Goal: Task Accomplishment & Management: Manage account settings

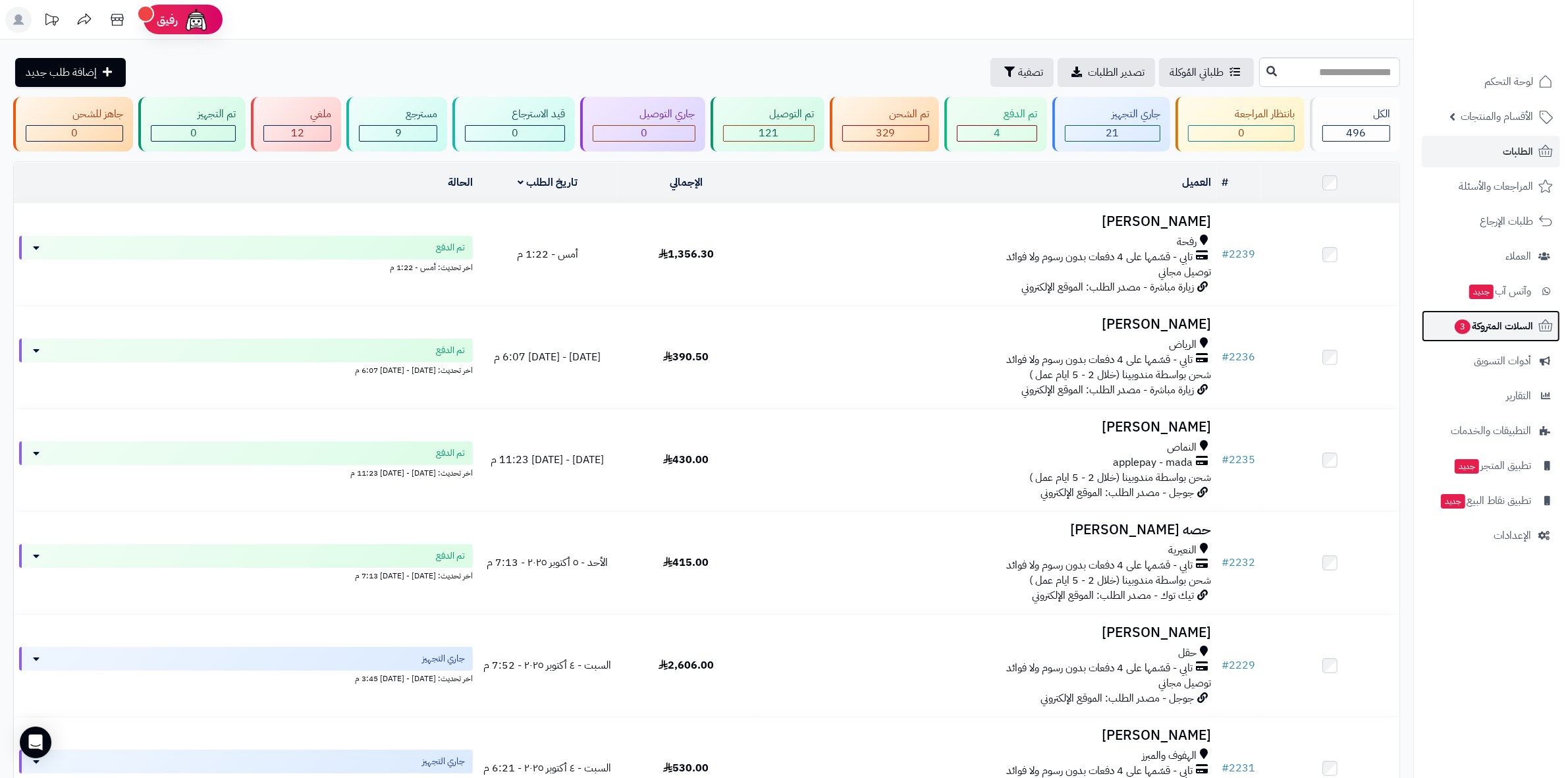
click at [1485, 330] on span "السلات المتروكة 3" at bounding box center [1494, 326] width 80 height 18
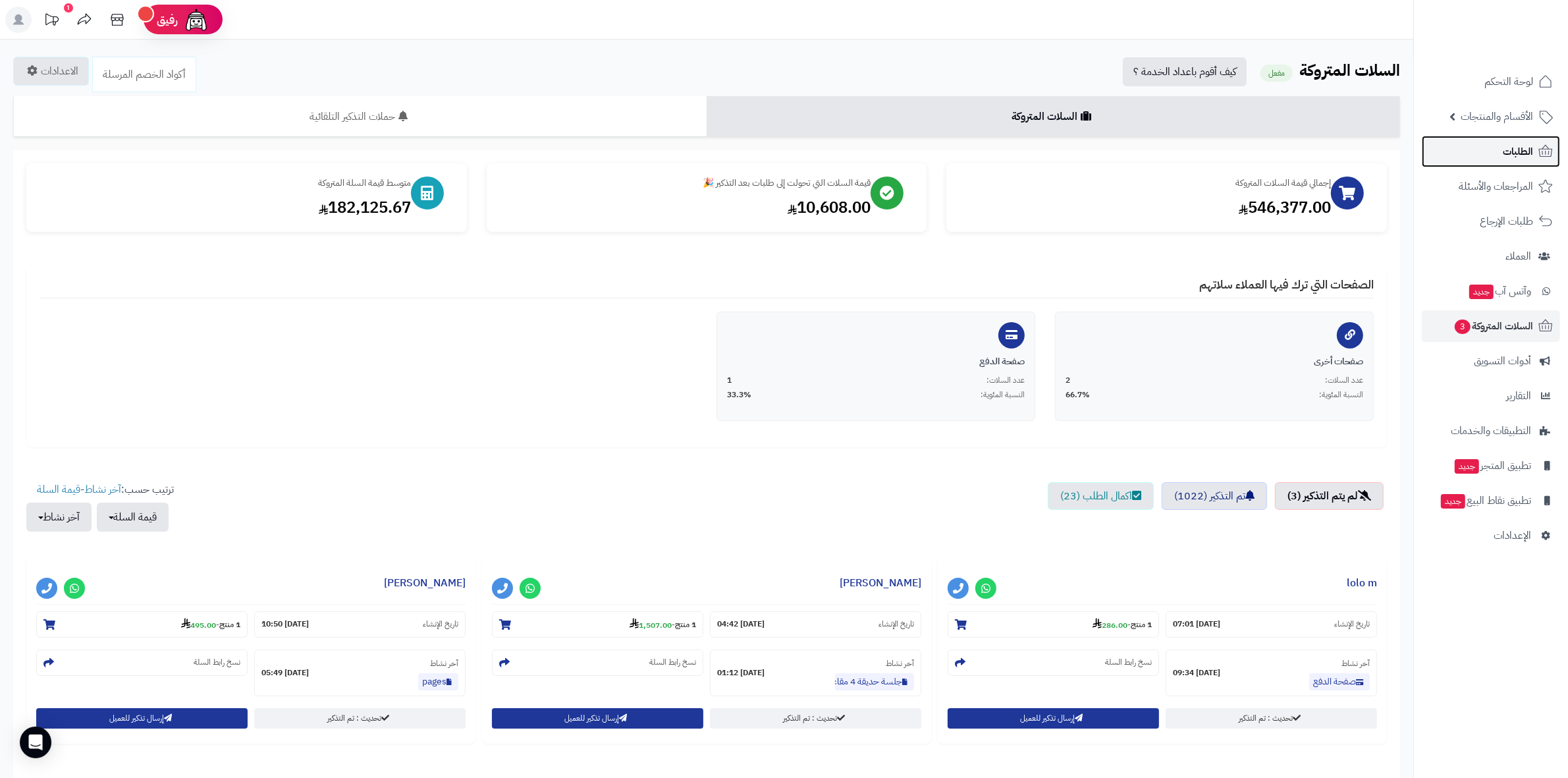
click at [1510, 149] on span "الطلبات" at bounding box center [1517, 152] width 30 height 18
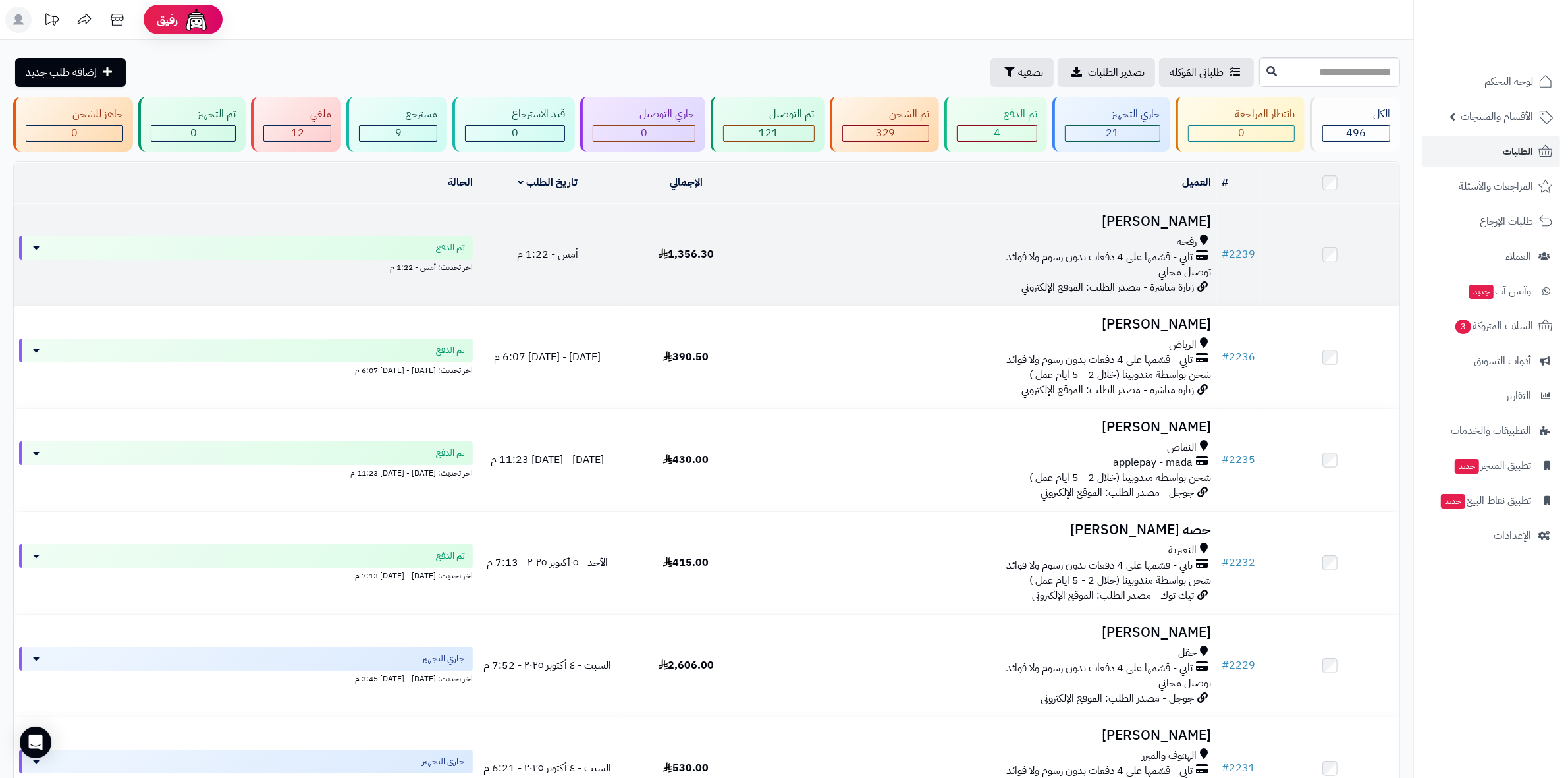
click at [1189, 216] on h3 "وداد الشمري" at bounding box center [986, 222] width 451 height 15
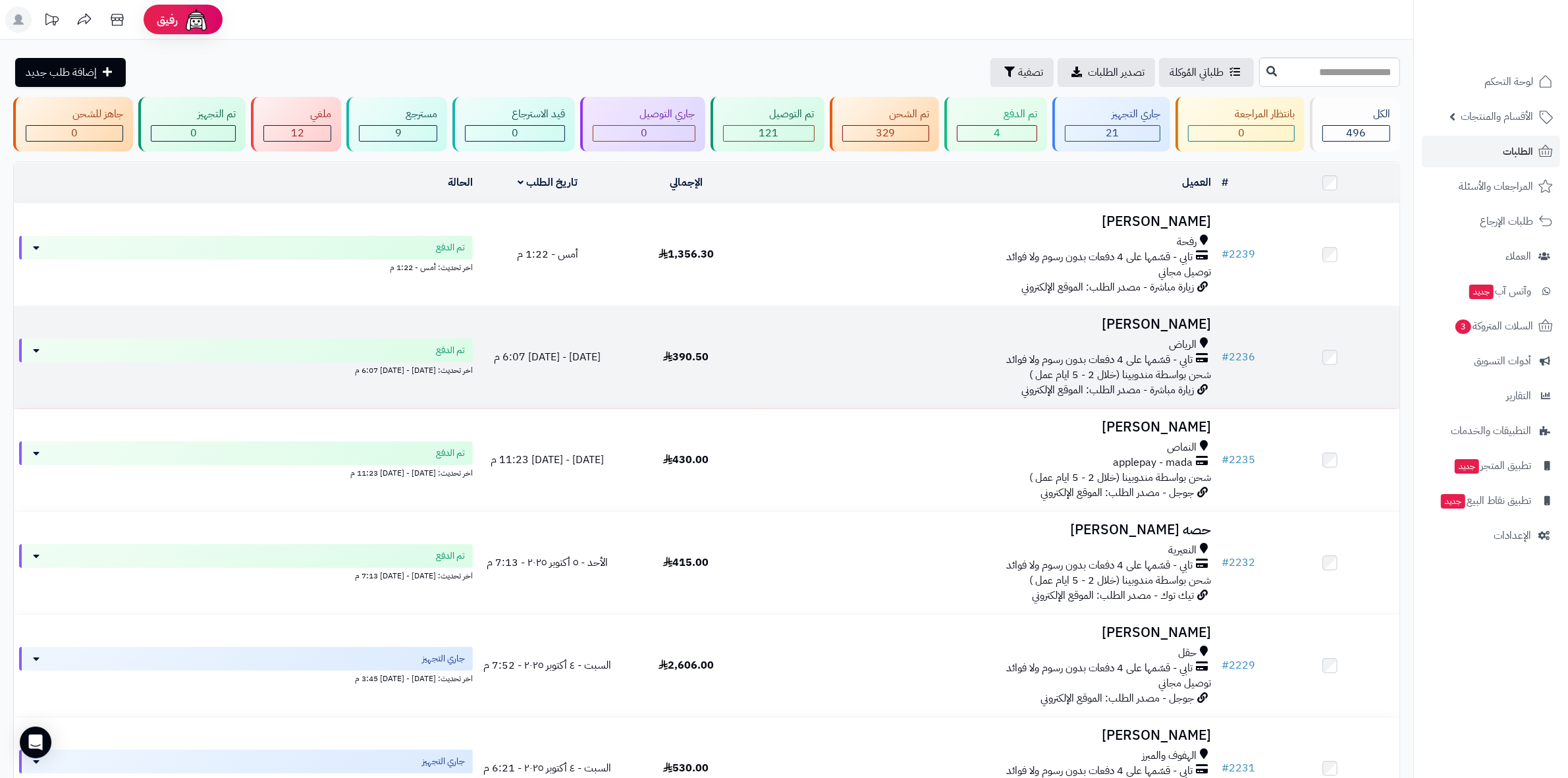
click at [1192, 317] on h3 "فهد العمري" at bounding box center [986, 324] width 451 height 15
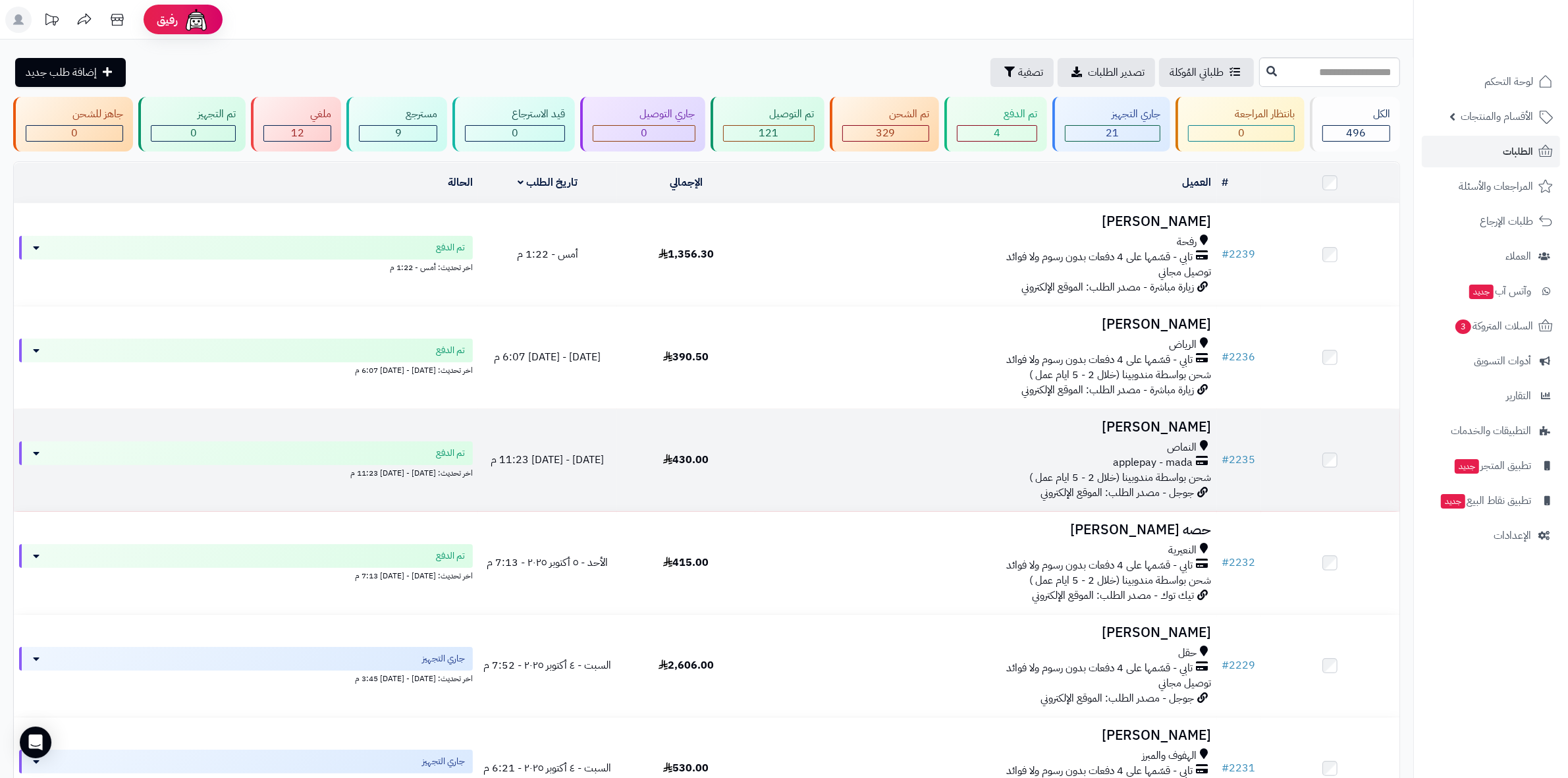
click at [1167, 428] on h3 "[PERSON_NAME]" at bounding box center [986, 428] width 451 height 15
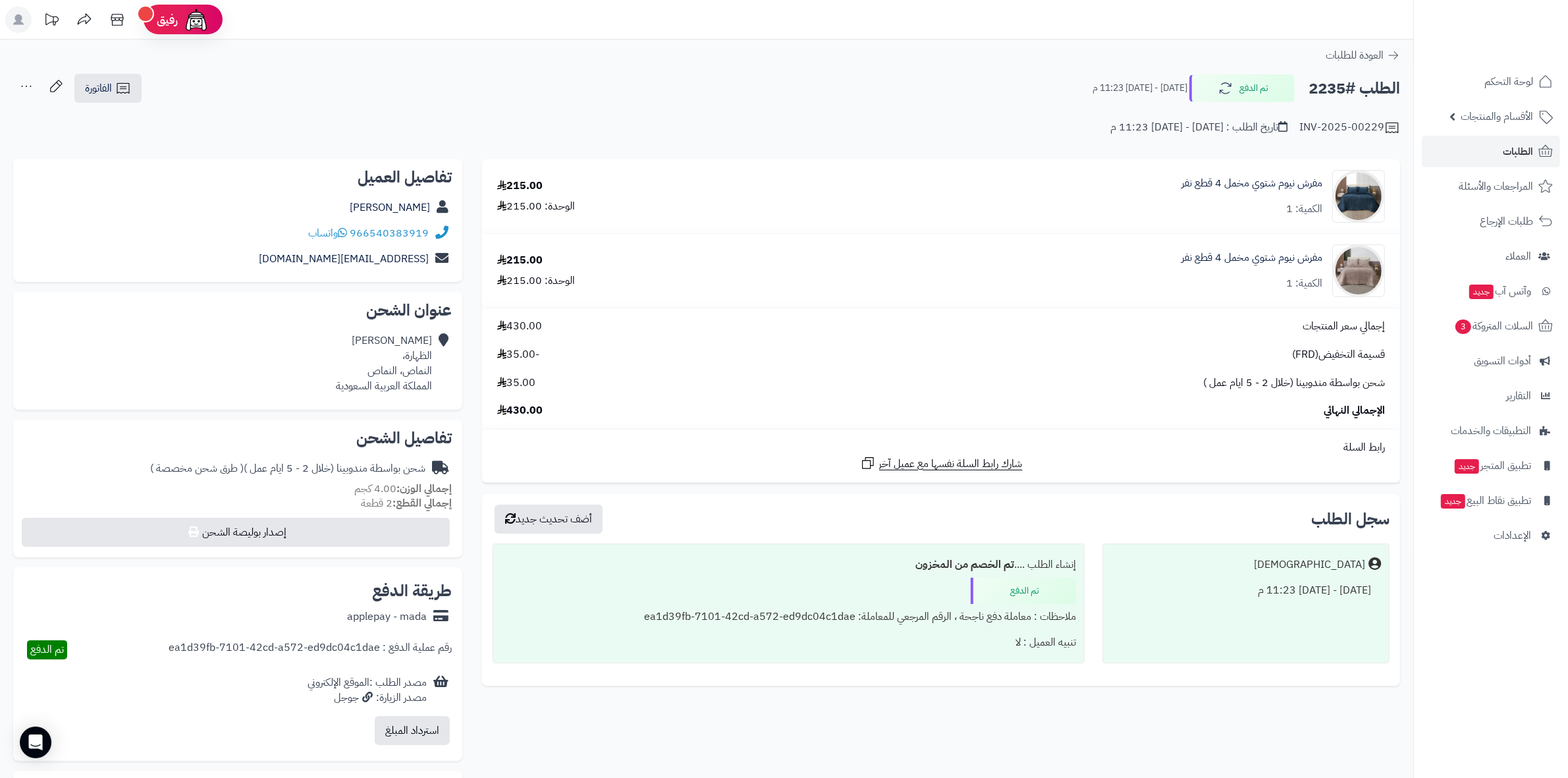
drag, startPoint x: 978, startPoint y: 146, endPoint x: 942, endPoint y: 103, distance: 56.1
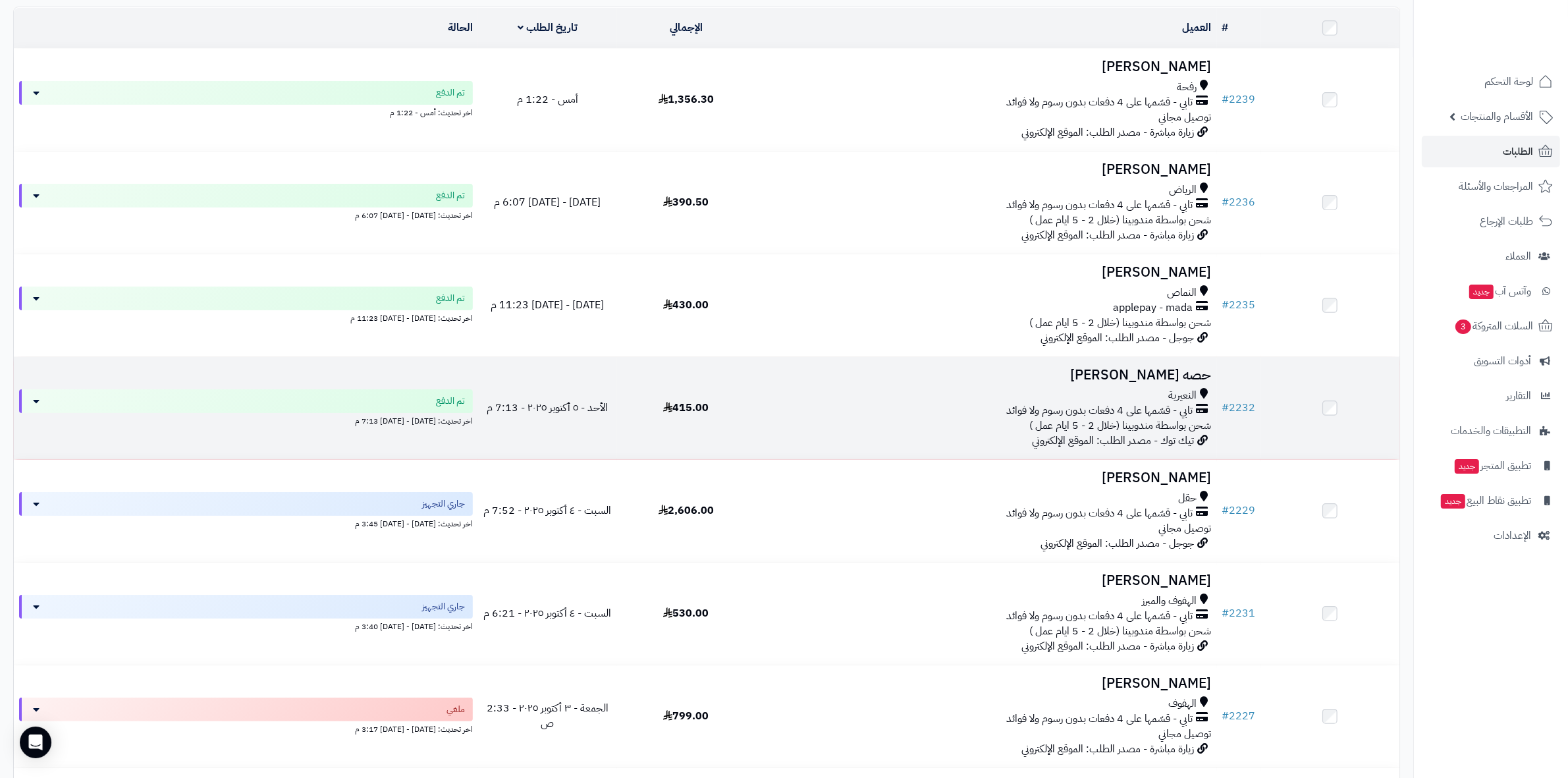
scroll to position [165, 0]
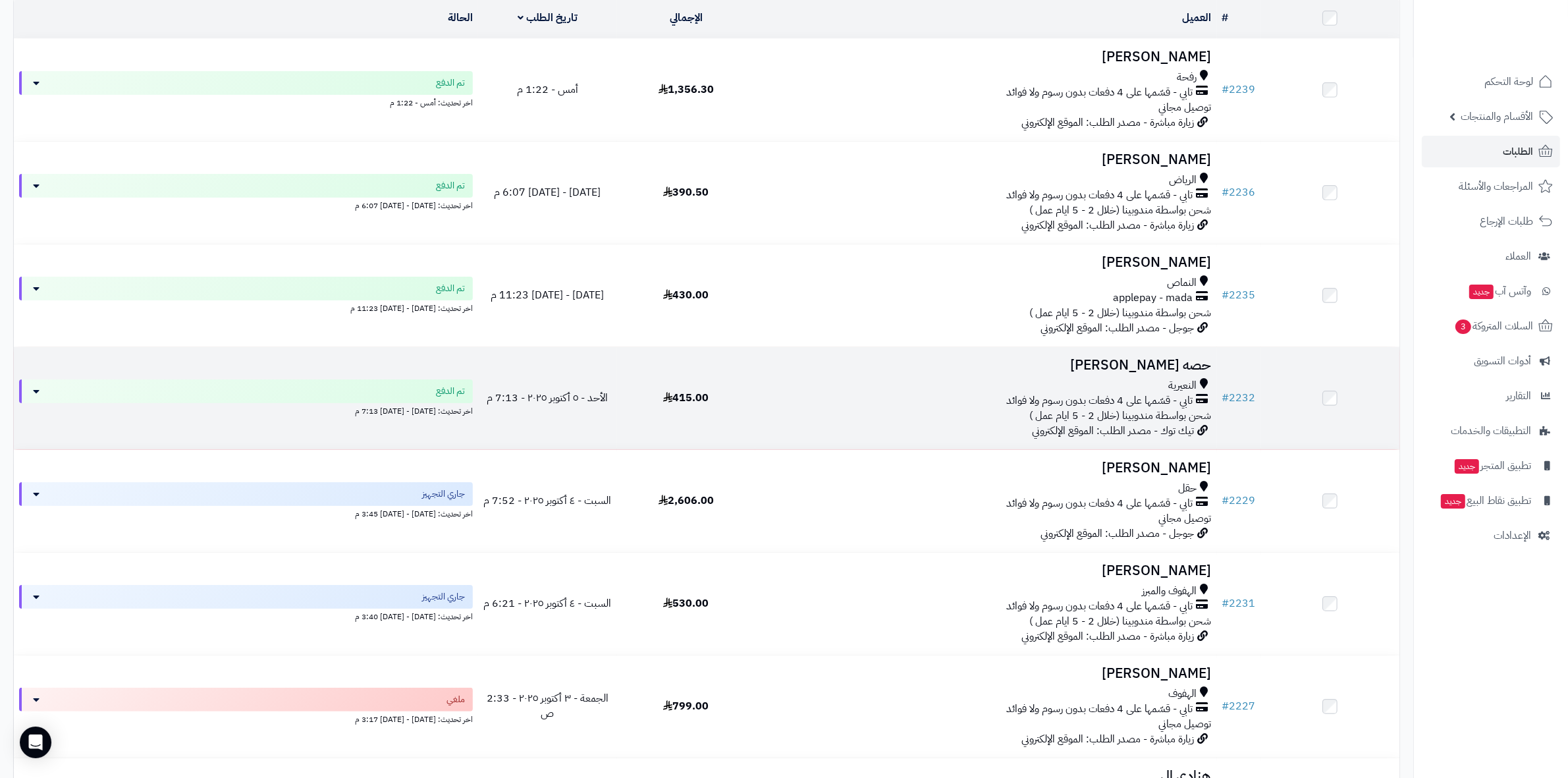
click at [1182, 364] on h3 "حصه علي اليامي" at bounding box center [986, 365] width 451 height 15
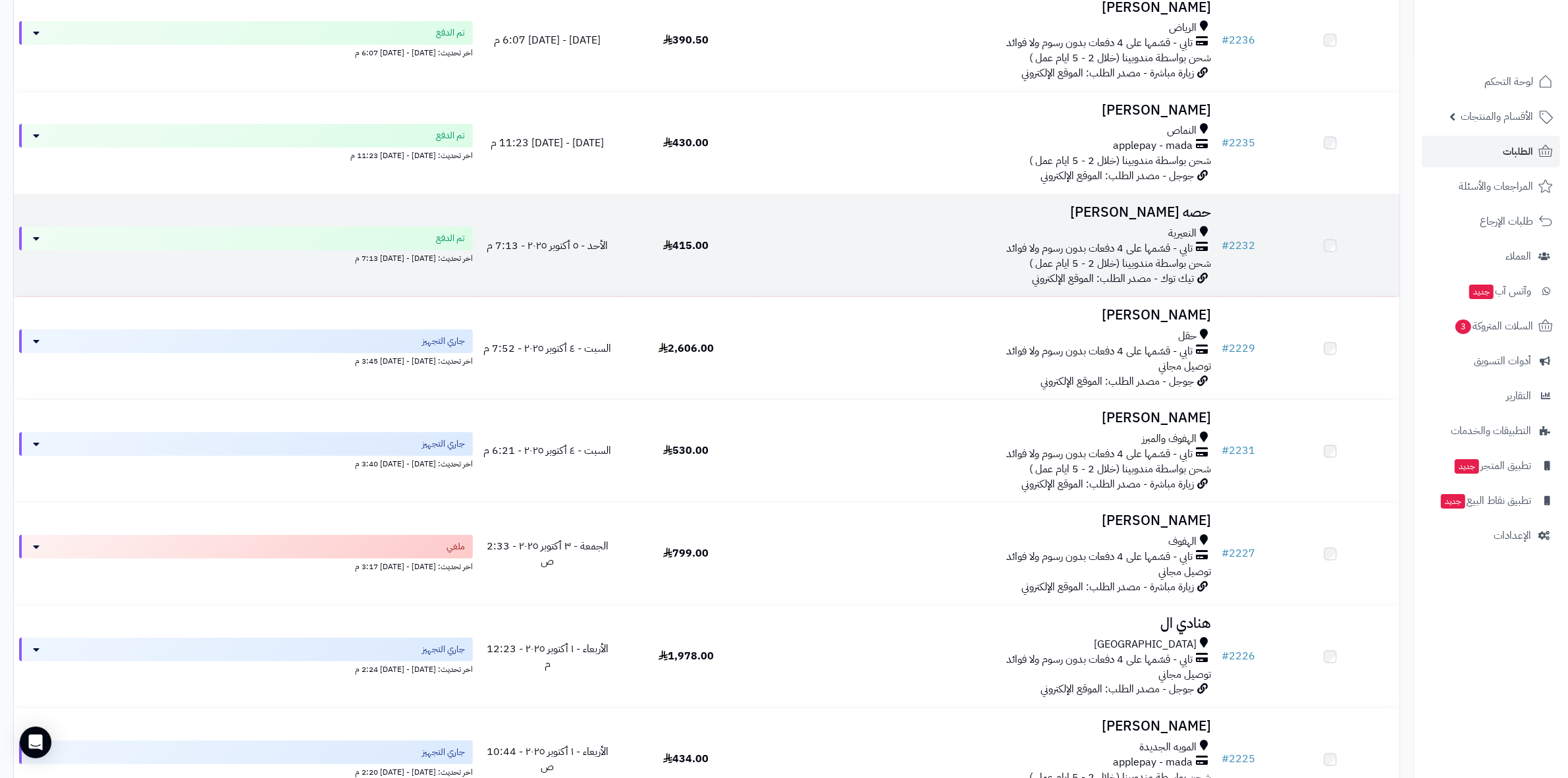
scroll to position [329, 0]
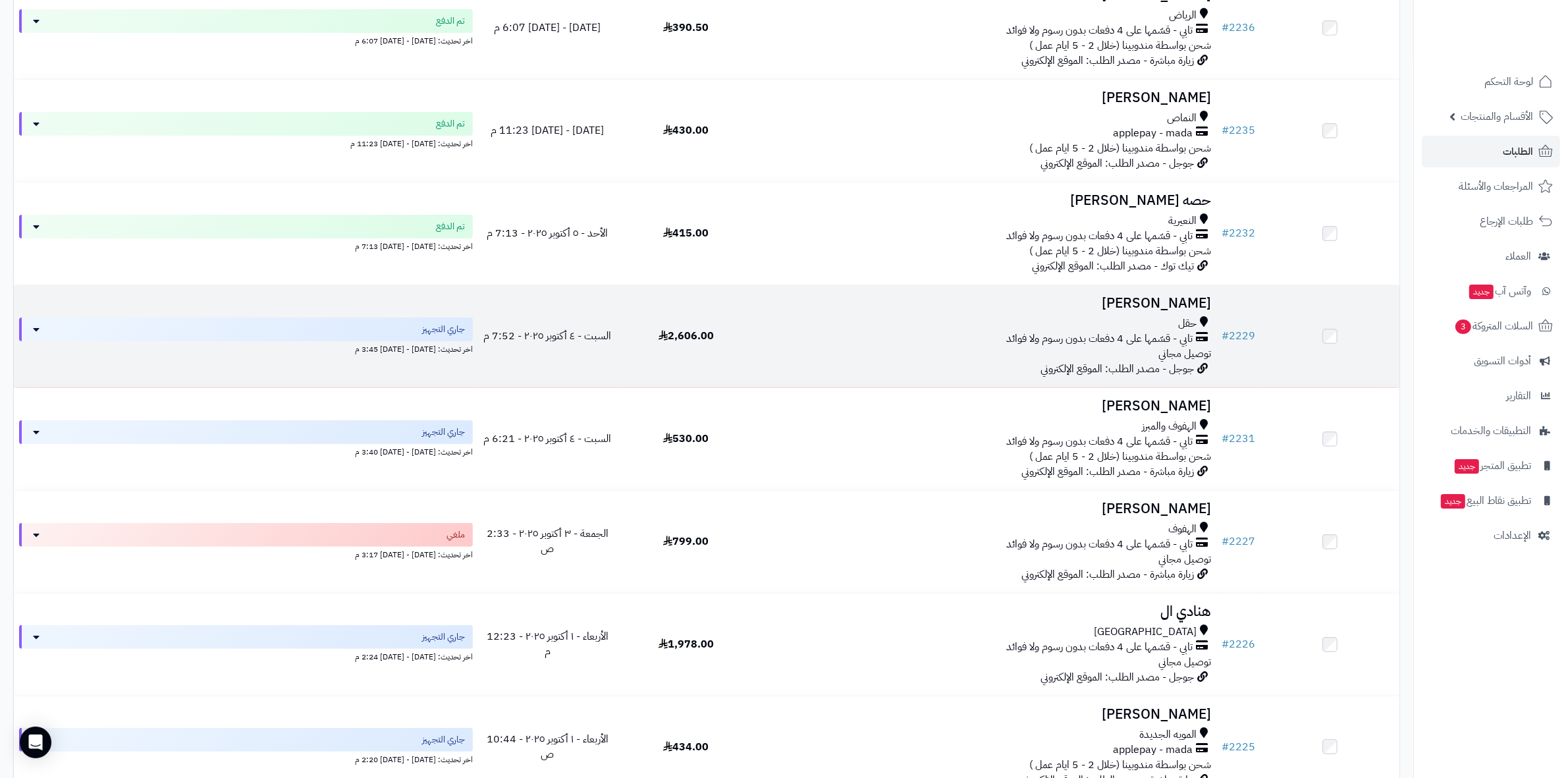
click at [1183, 301] on h3 "[PERSON_NAME]" at bounding box center [986, 303] width 451 height 15
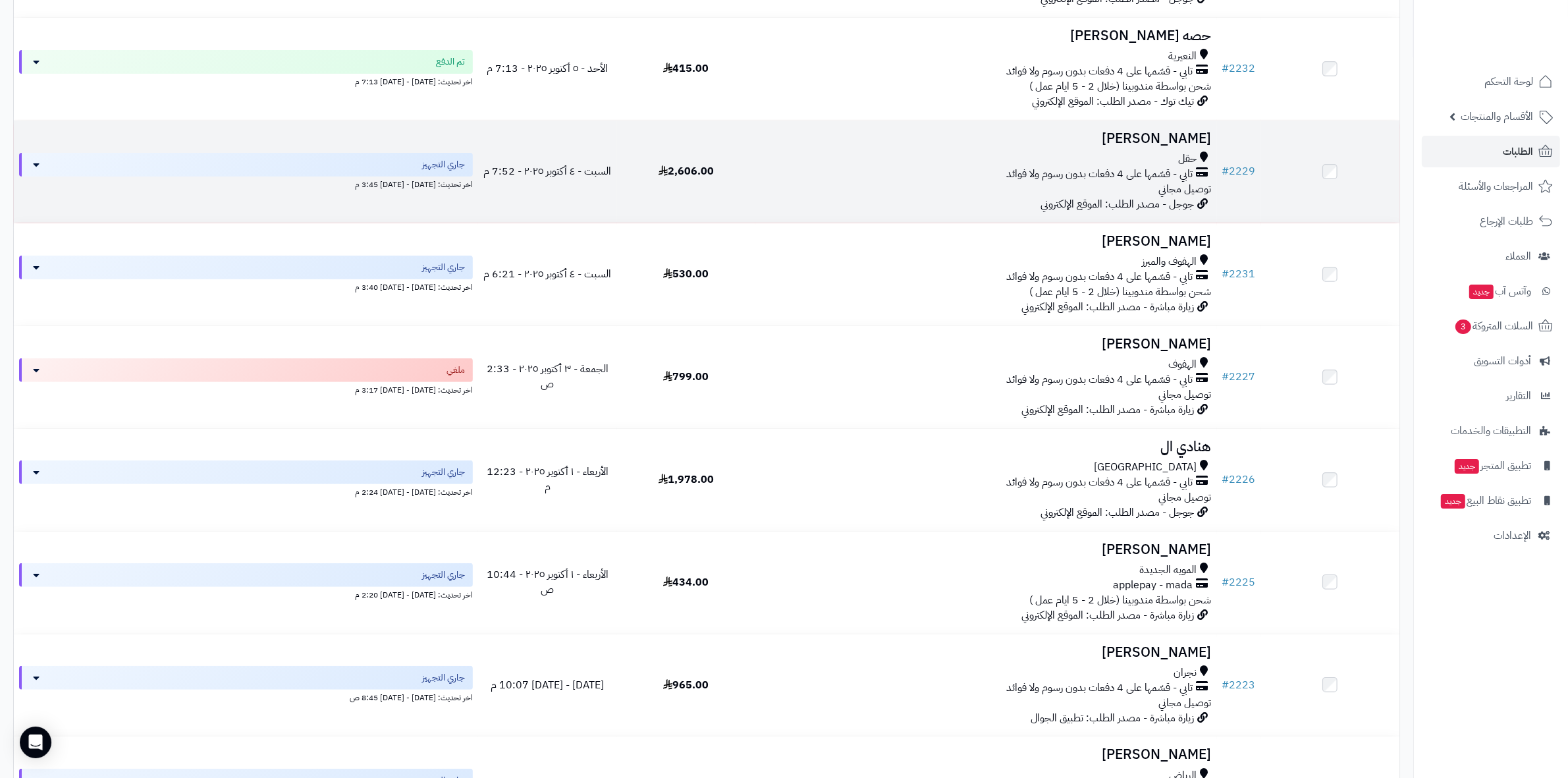
scroll to position [576, 0]
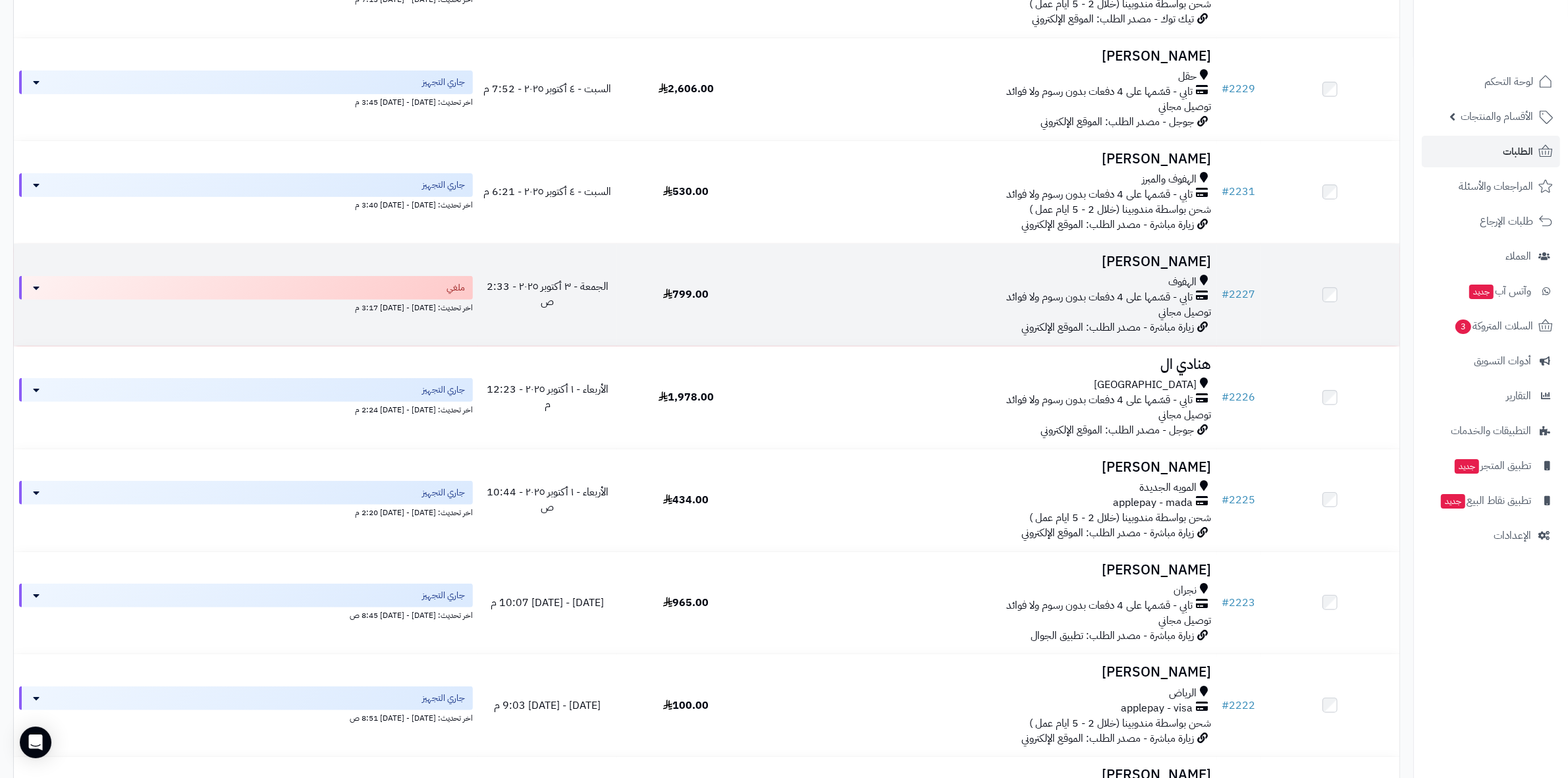
click at [1202, 261] on h3 "[PERSON_NAME]" at bounding box center [986, 262] width 451 height 15
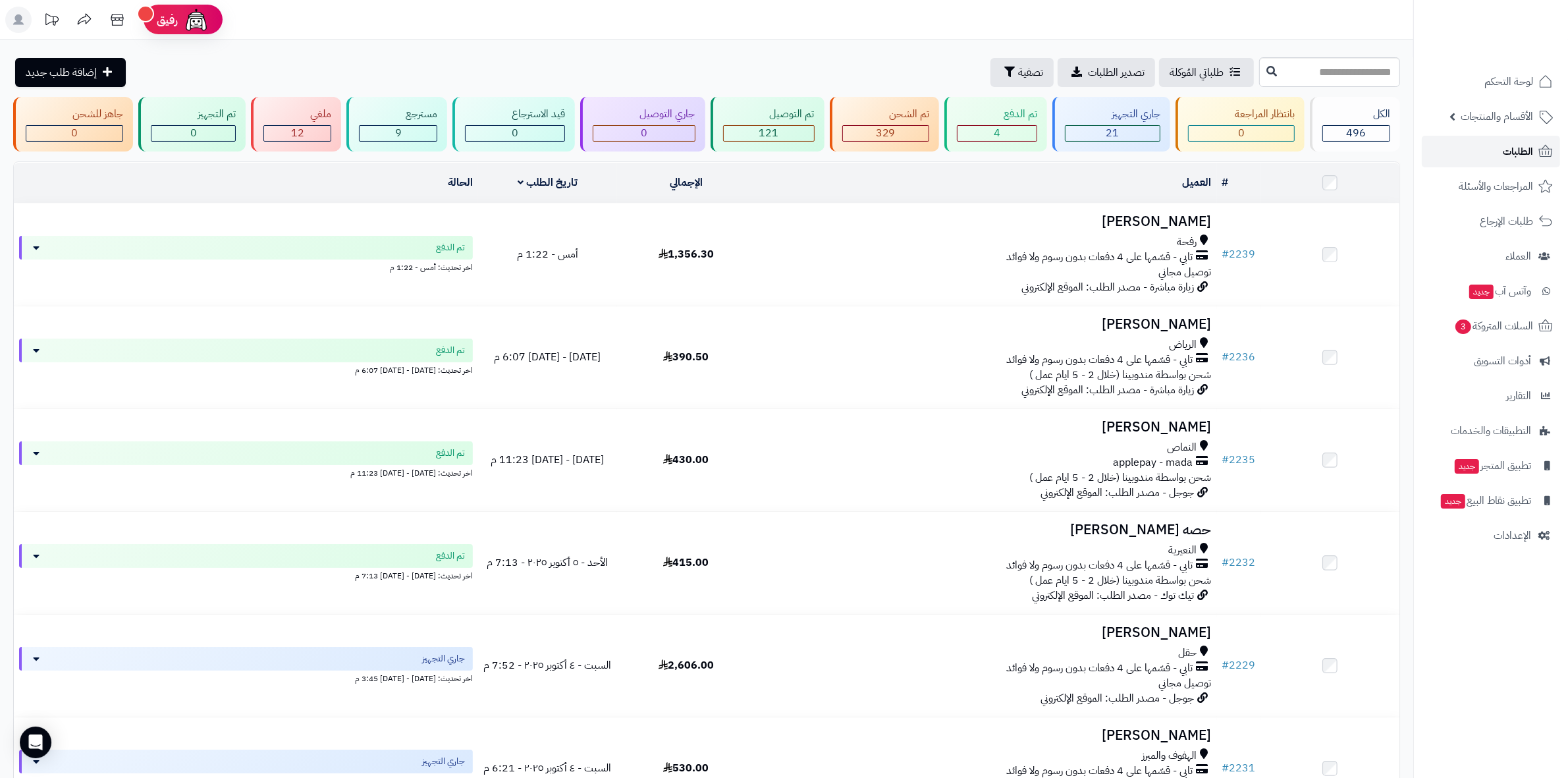
click at [1501, 155] on link "الطلبات" at bounding box center [1491, 151] width 138 height 32
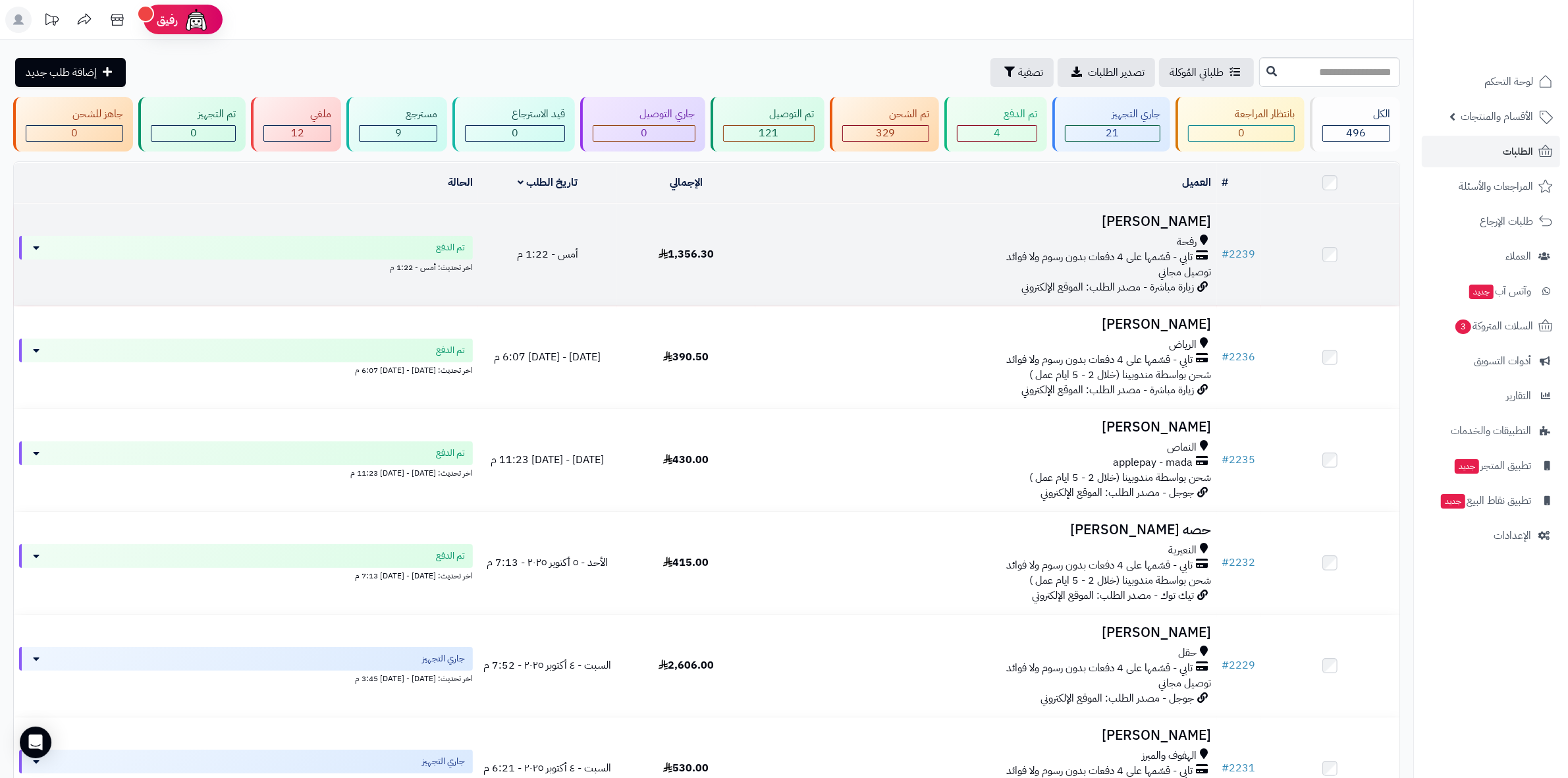
click at [1200, 219] on h3 "[PERSON_NAME]" at bounding box center [986, 222] width 451 height 15
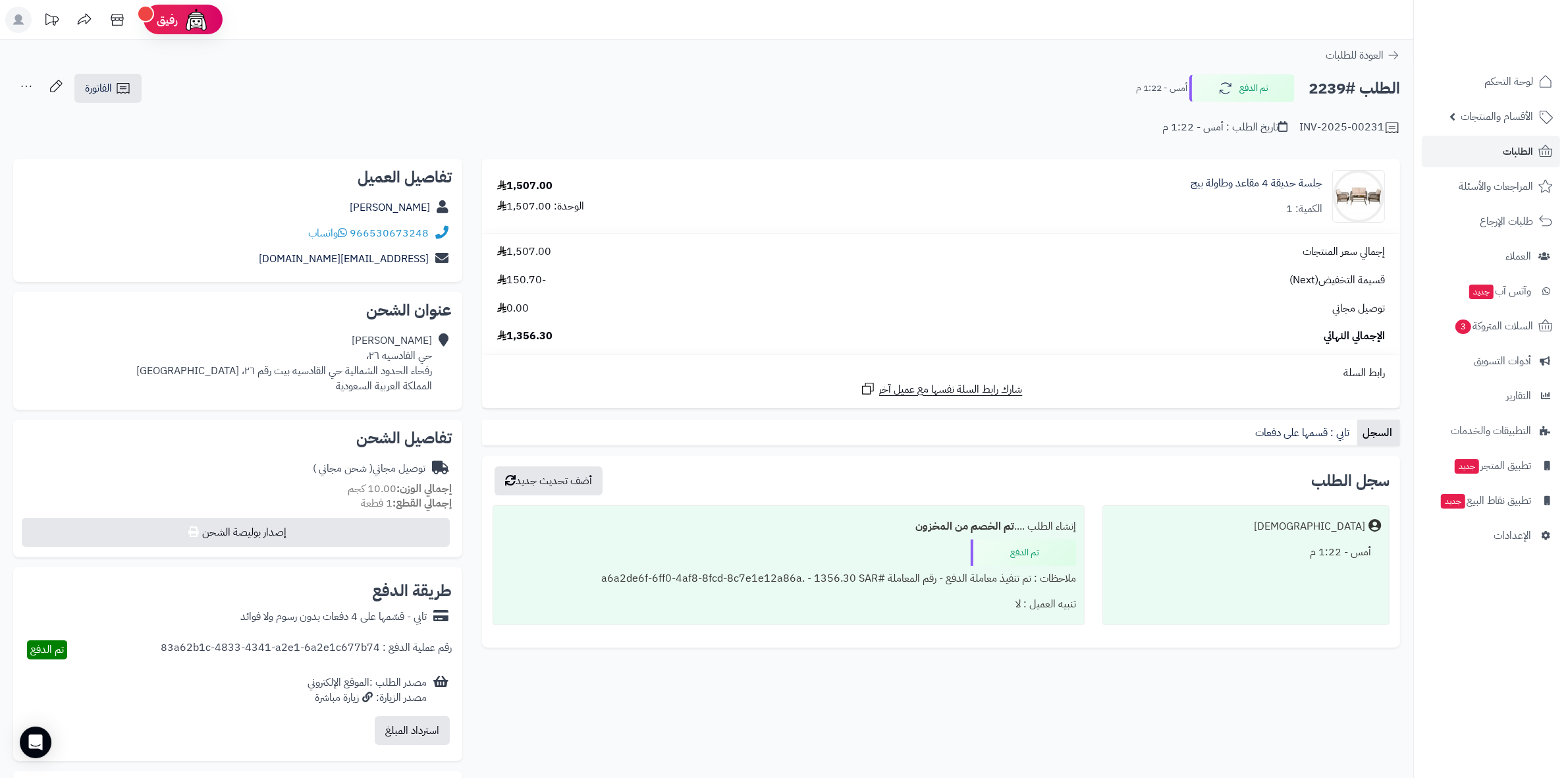
drag, startPoint x: 898, startPoint y: 50, endPoint x: 988, endPoint y: 74, distance: 93.1
click at [988, 74] on div "الطلب #2239 تم الدفع أمس - 1:22 م الفاتورة طباعة الفاتورة إرسال الفاتورة إلى بر…" at bounding box center [707, 88] width 1387 height 31
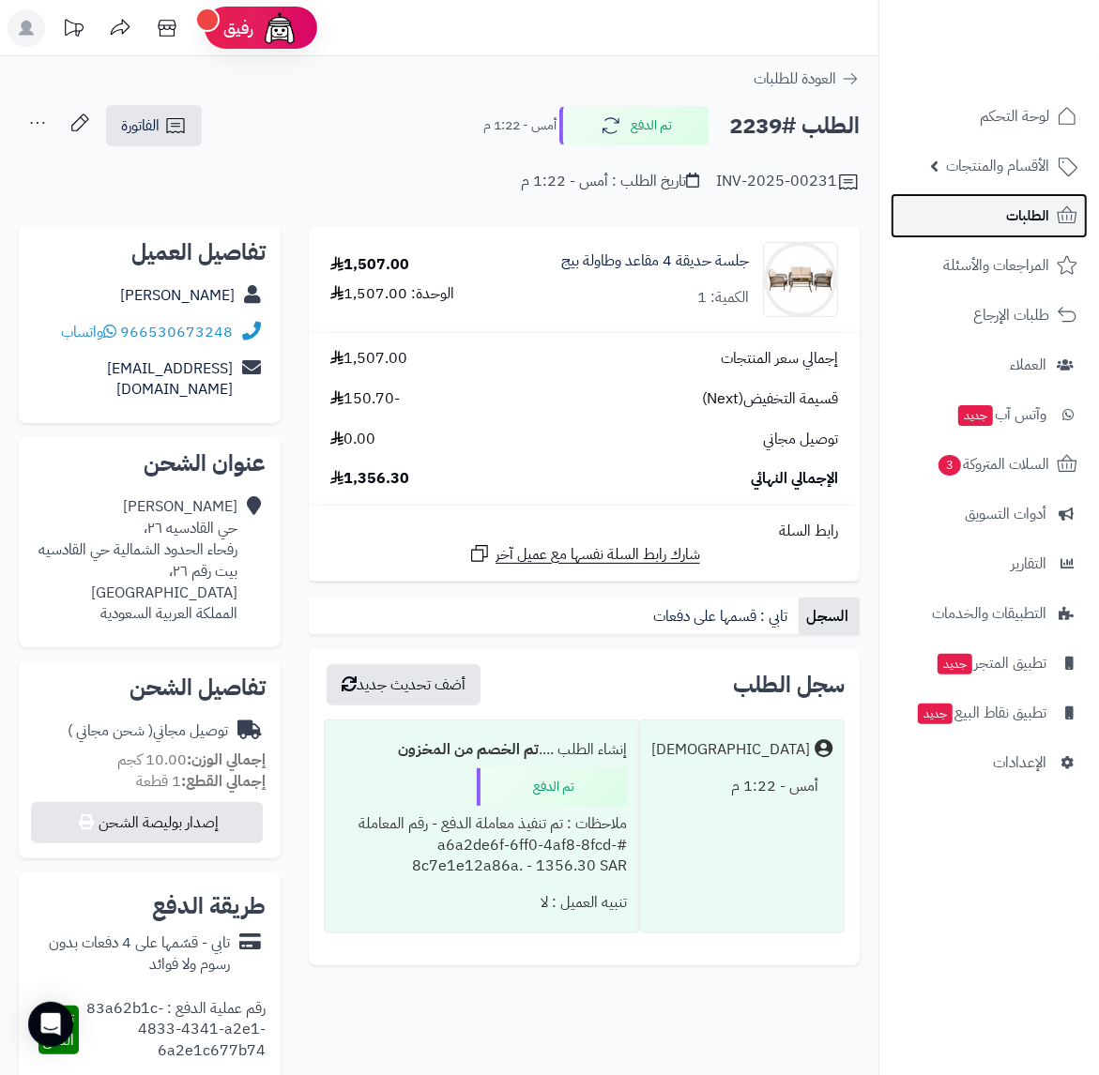
click at [1001, 207] on link "الطلبات" at bounding box center [988, 215] width 197 height 45
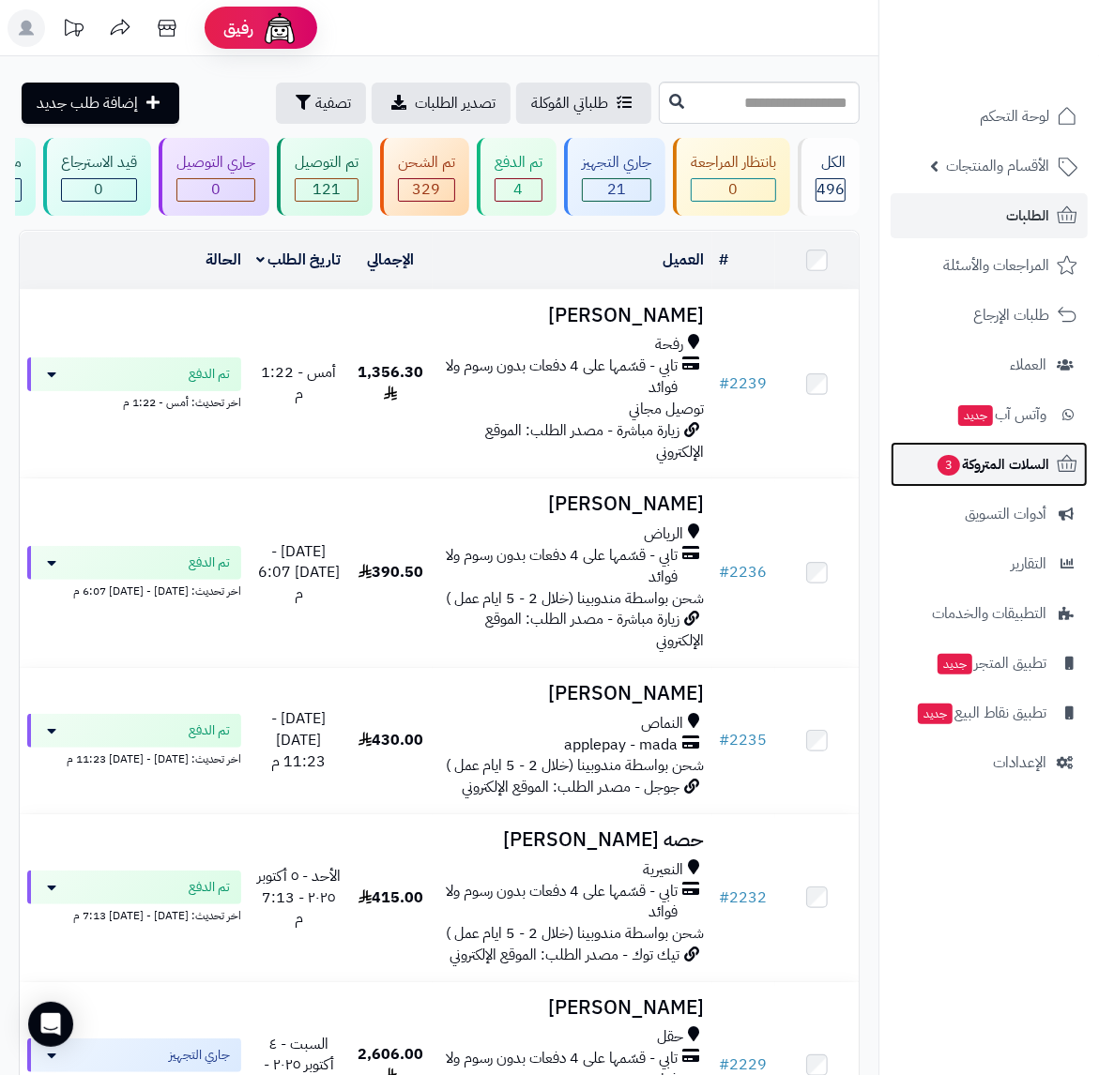
click at [993, 463] on span "السلات المتروكة 3" at bounding box center [992, 464] width 114 height 26
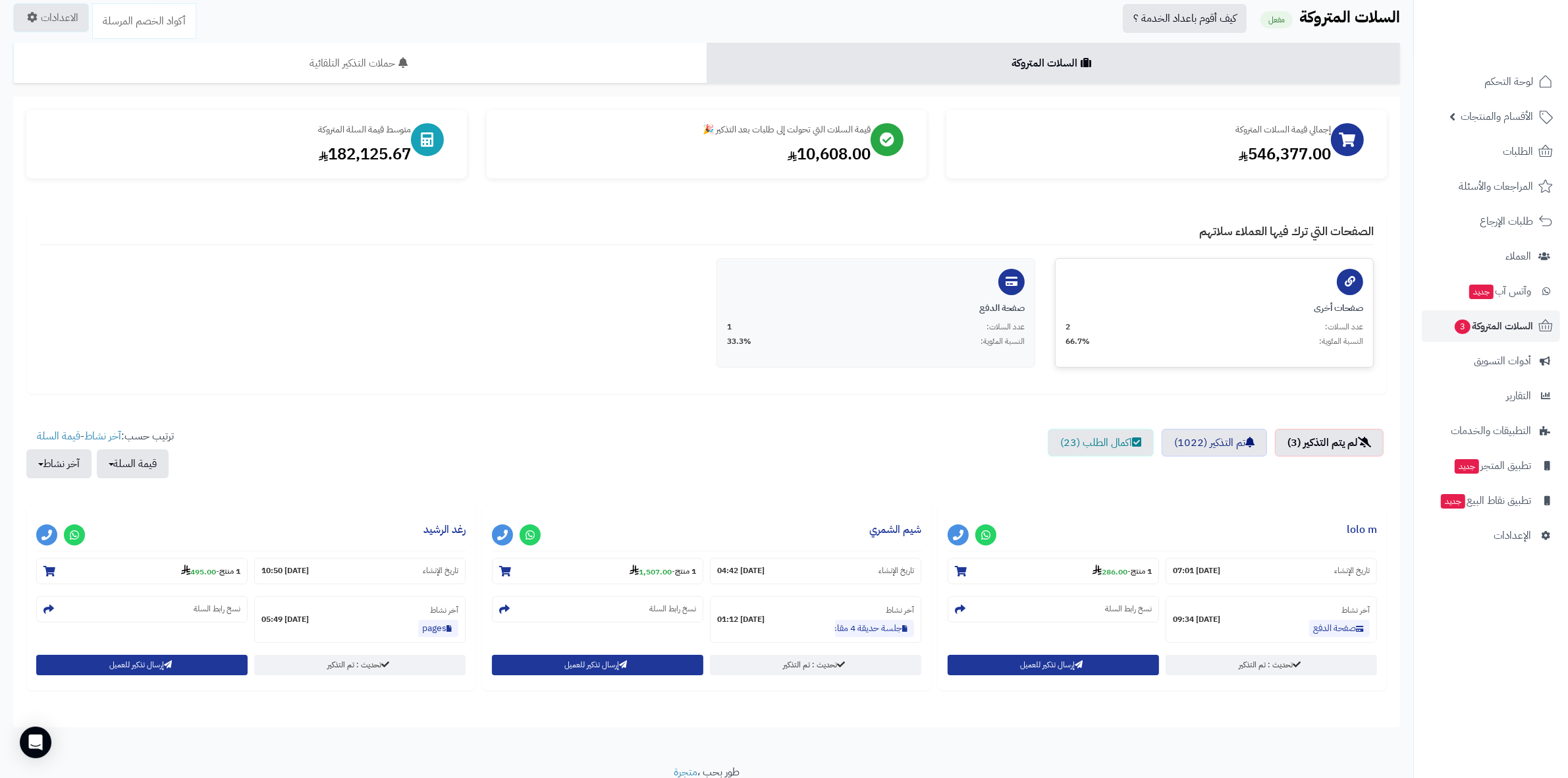
scroll to position [107, 0]
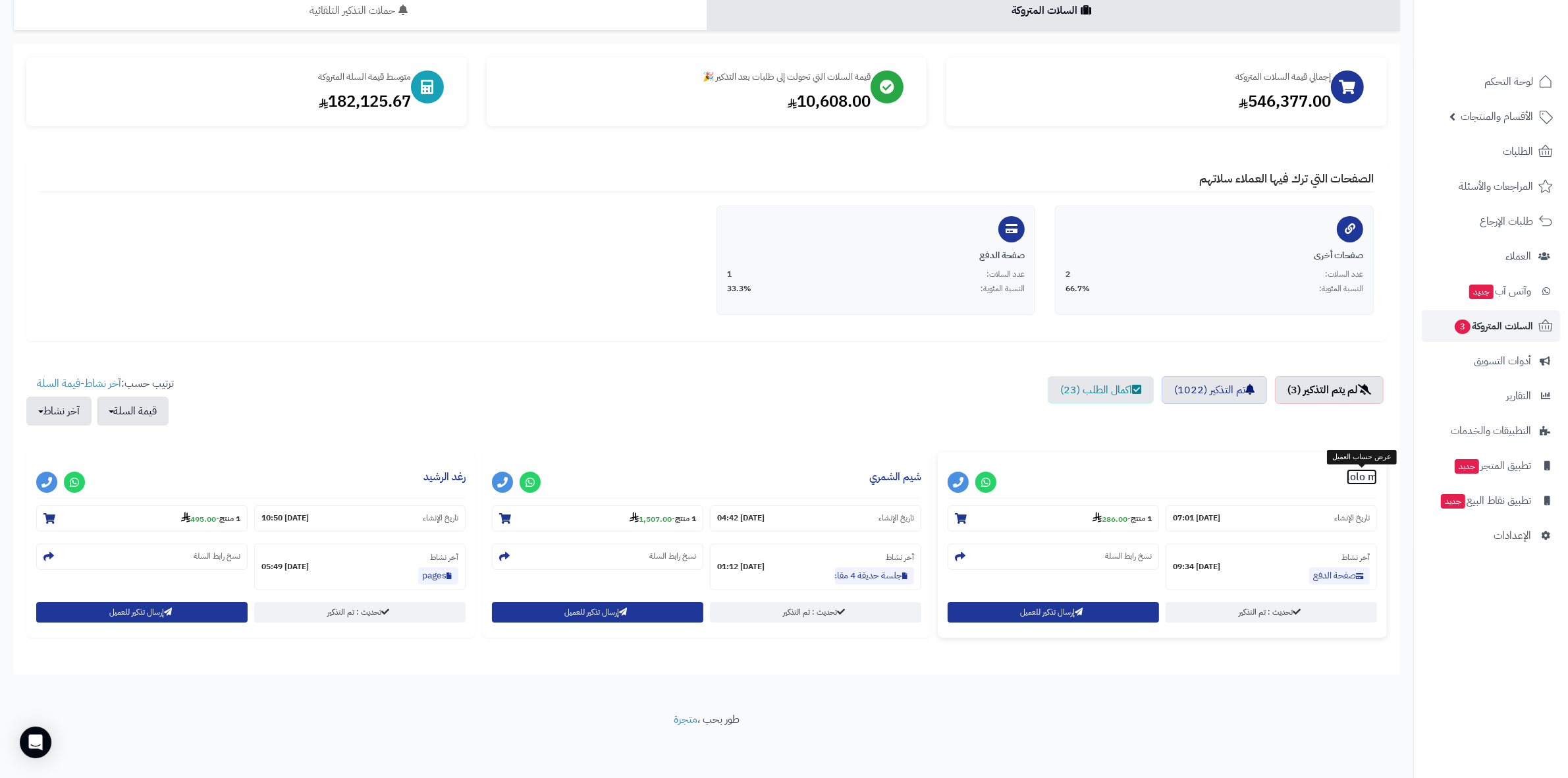
click at [783, 470] on link "lolo m" at bounding box center [1362, 477] width 30 height 16
click at [783, 416] on ul "لم يتم التذكير (3) تم التذكير (1022) اكمال الطلب (23)" at bounding box center [707, 407] width 1360 height 62
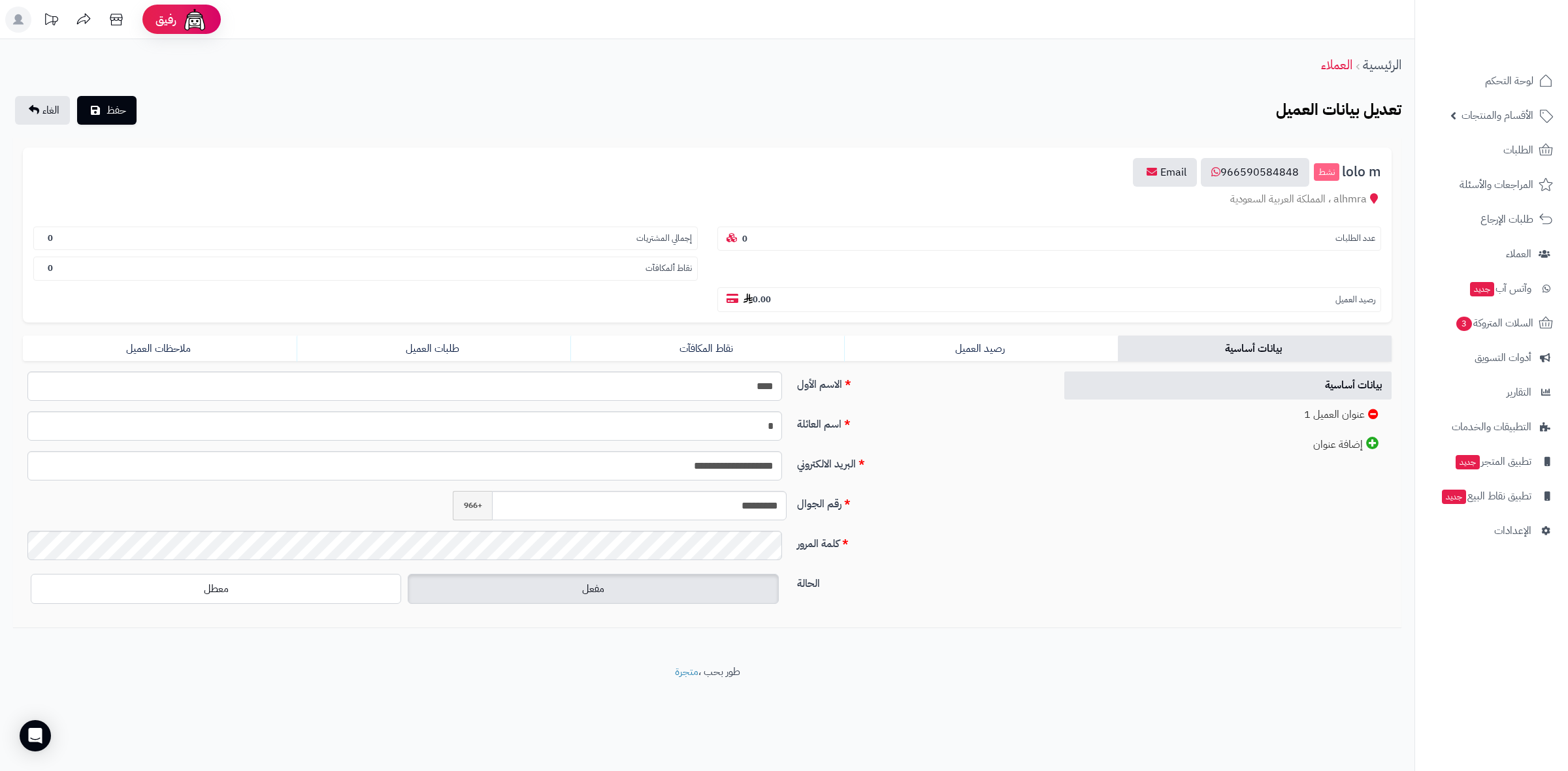
drag, startPoint x: 931, startPoint y: 390, endPoint x: 966, endPoint y: 422, distance: 47.4
click at [966, 451] on label "البريد الالكتروني" at bounding box center [920, 461] width 258 height 21
click at [782, 451] on input "**********" at bounding box center [405, 466] width 755 height 29
